Goal: Information Seeking & Learning: Learn about a topic

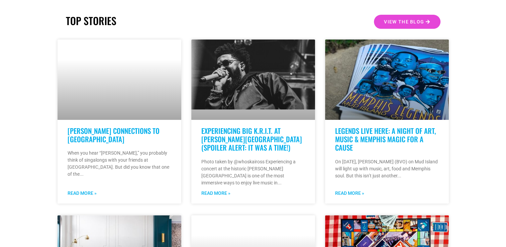
scroll to position [167, 0]
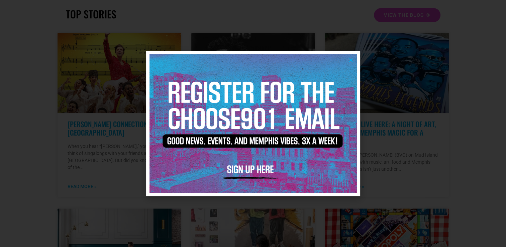
click at [347, 58] on img at bounding box center [252, 123] width 207 height 138
click at [351, 60] on icon "Close" at bounding box center [350, 59] width 5 height 5
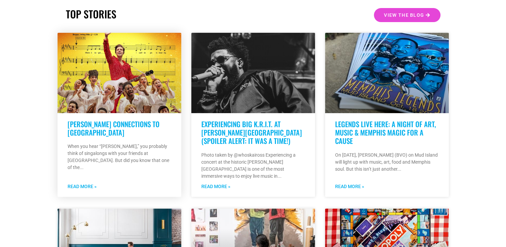
click at [86, 183] on link "Read More »" at bounding box center [82, 186] width 29 height 7
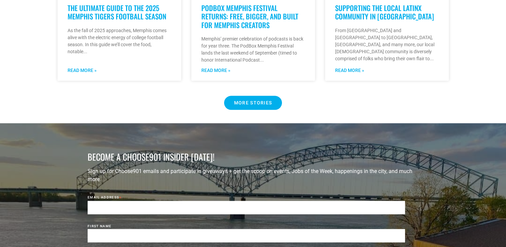
scroll to position [635, 0]
